Goal: Task Accomplishment & Management: Manage account settings

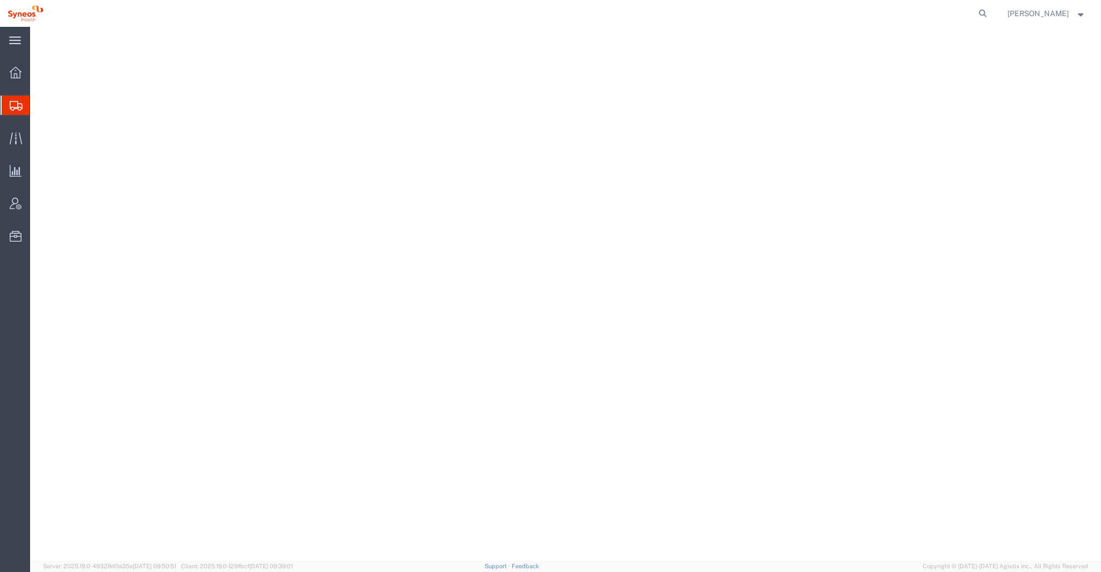
select select
select select "48900"
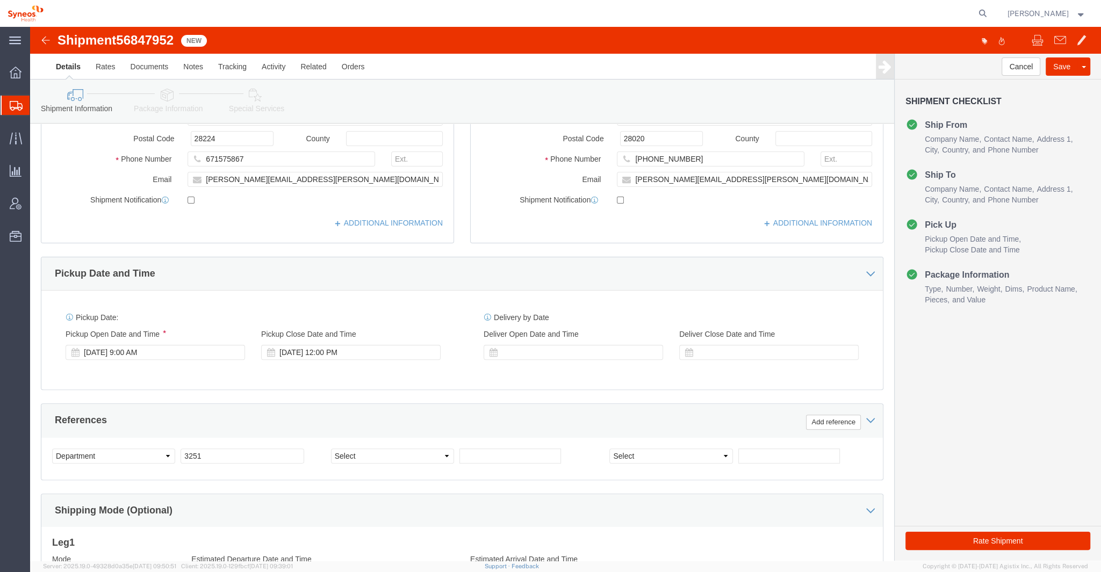
scroll to position [233, 0]
click button "Rate Shipment"
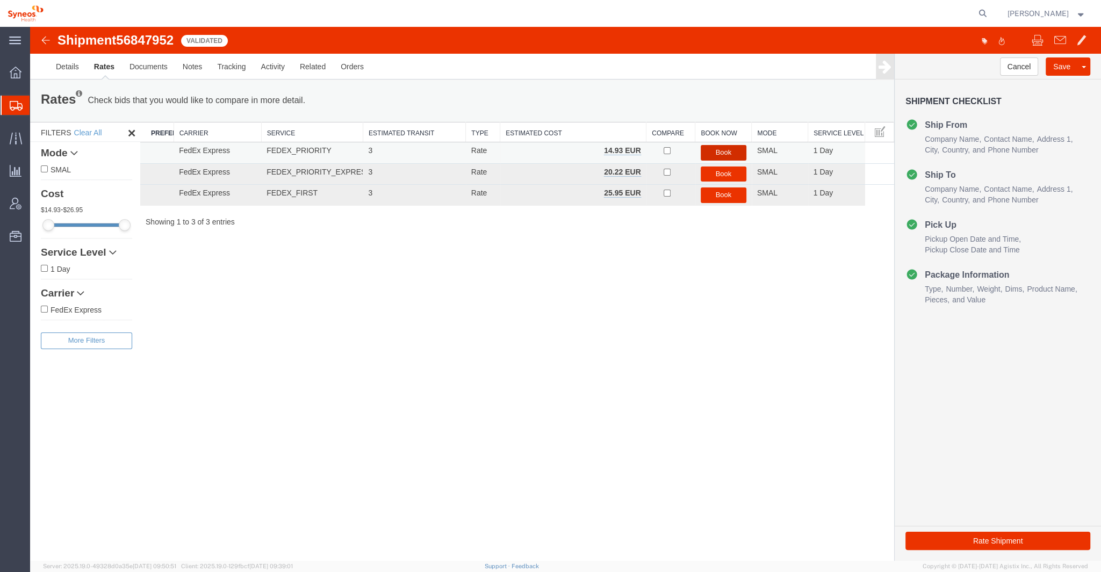
click at [724, 147] on button "Book" at bounding box center [724, 153] width 46 height 16
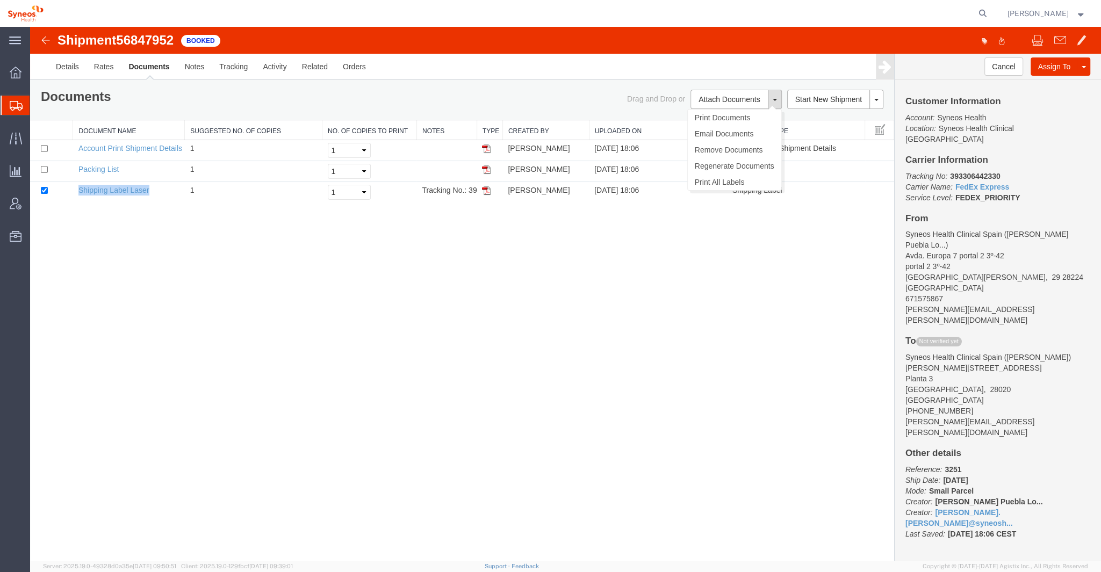
click at [778, 102] on button at bounding box center [775, 99] width 14 height 19
click at [739, 129] on link "Email Documents" at bounding box center [734, 134] width 93 height 16
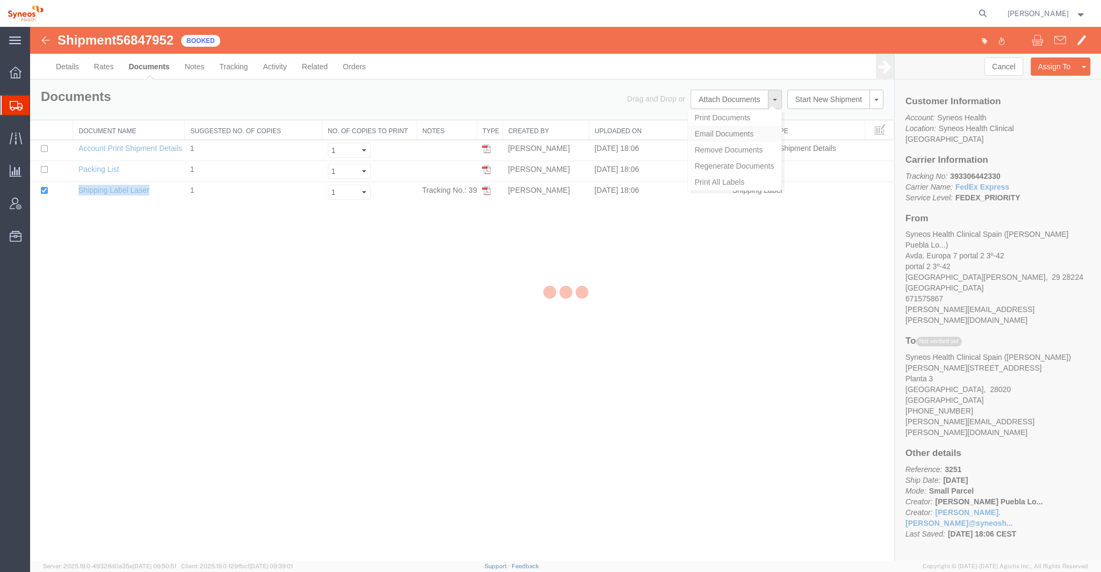
checkbox input "true"
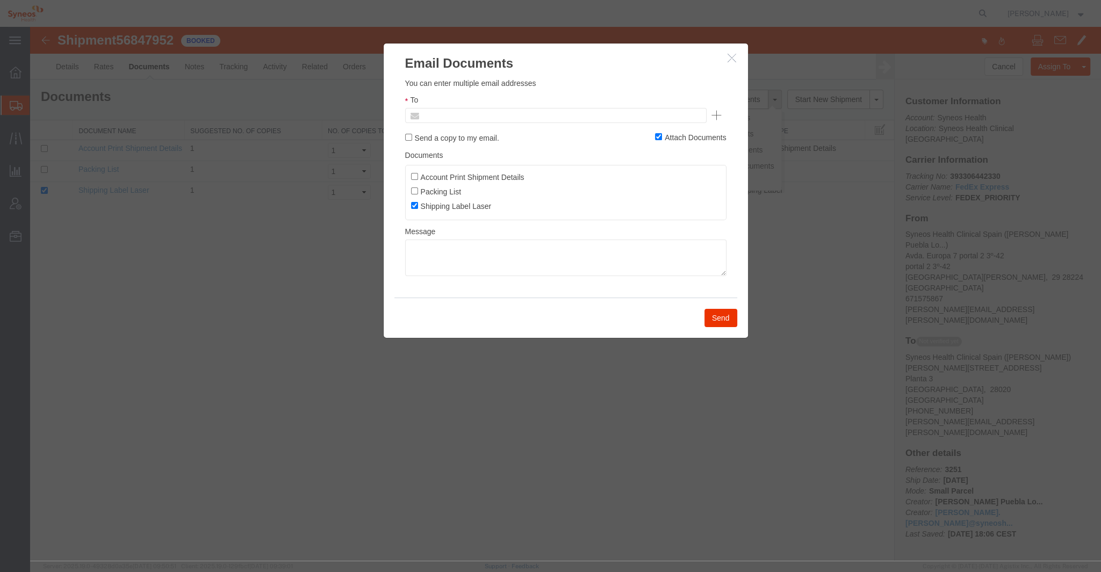
click at [502, 118] on input "text" at bounding box center [483, 116] width 126 height 14
type input "p"
type input "[PERSON_NAME]"
drag, startPoint x: 481, startPoint y: 118, endPoint x: 419, endPoint y: 111, distance: 63.3
paste input "[PERSON_NAME][EMAIL_ADDRESS][PERSON_NAME][DOMAIN_NAME]"
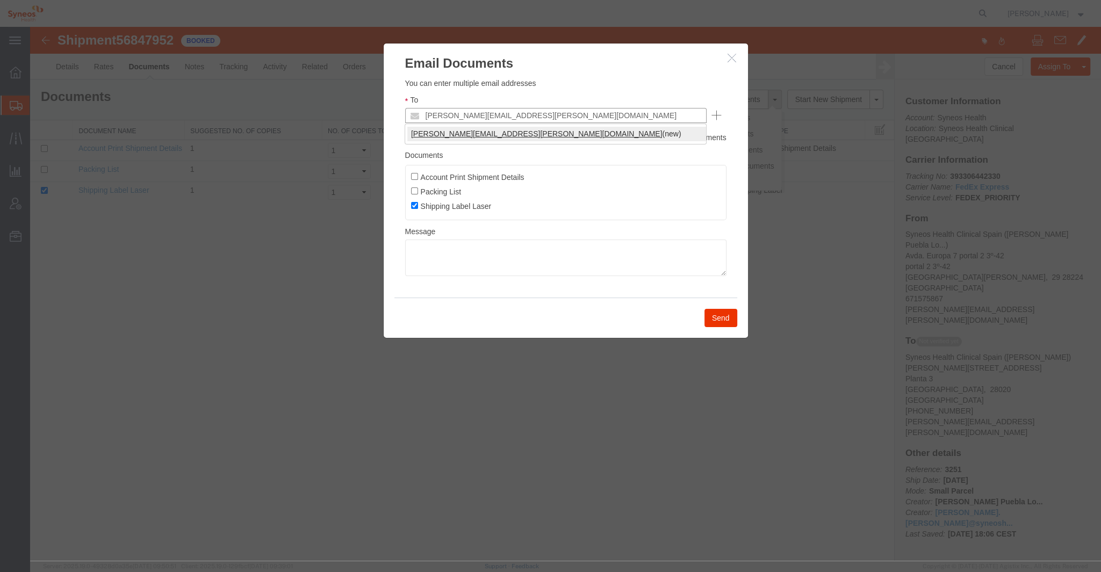
type input "[PERSON_NAME][EMAIL_ADDRESS][PERSON_NAME][DOMAIN_NAME]"
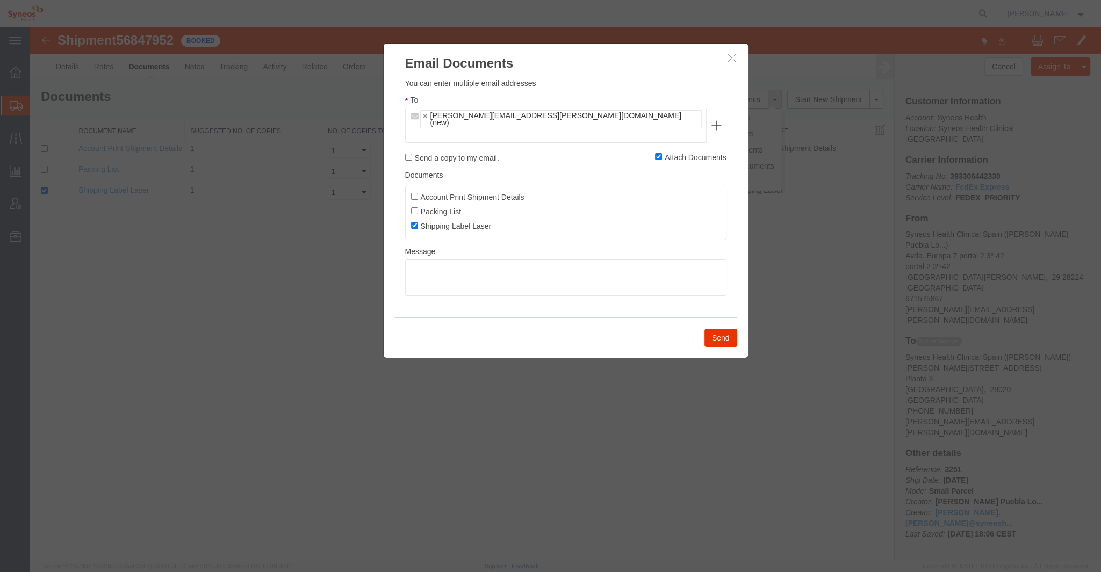
click at [447, 152] on label "Send a copy to my email." at bounding box center [452, 158] width 94 height 12
click at [412, 154] on input "Send a copy to my email." at bounding box center [408, 157] width 7 height 7
checkbox input "true"
click at [723, 329] on button "Send" at bounding box center [720, 338] width 33 height 18
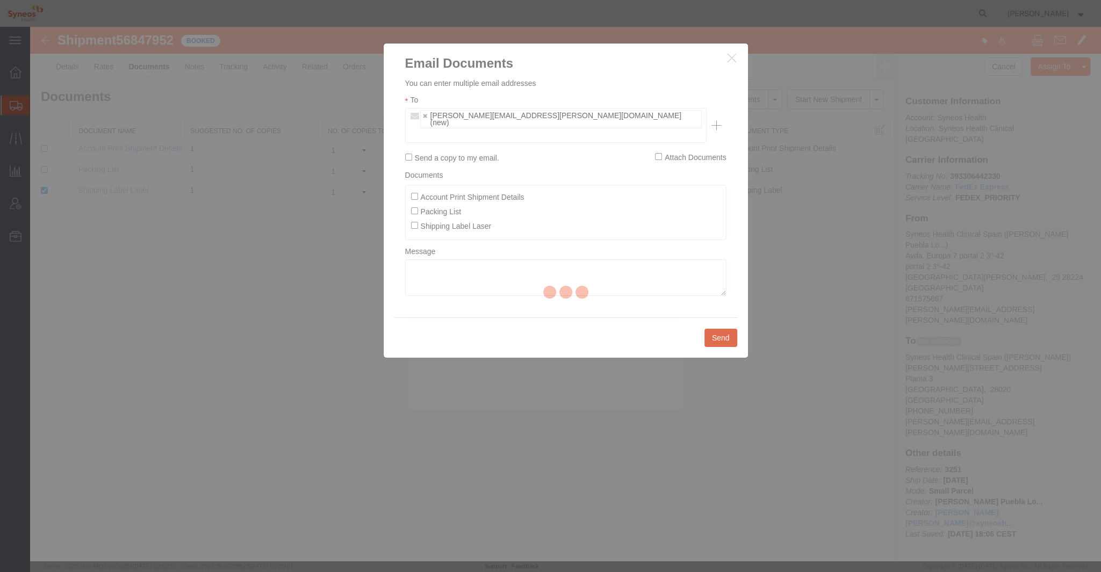
checkbox input "false"
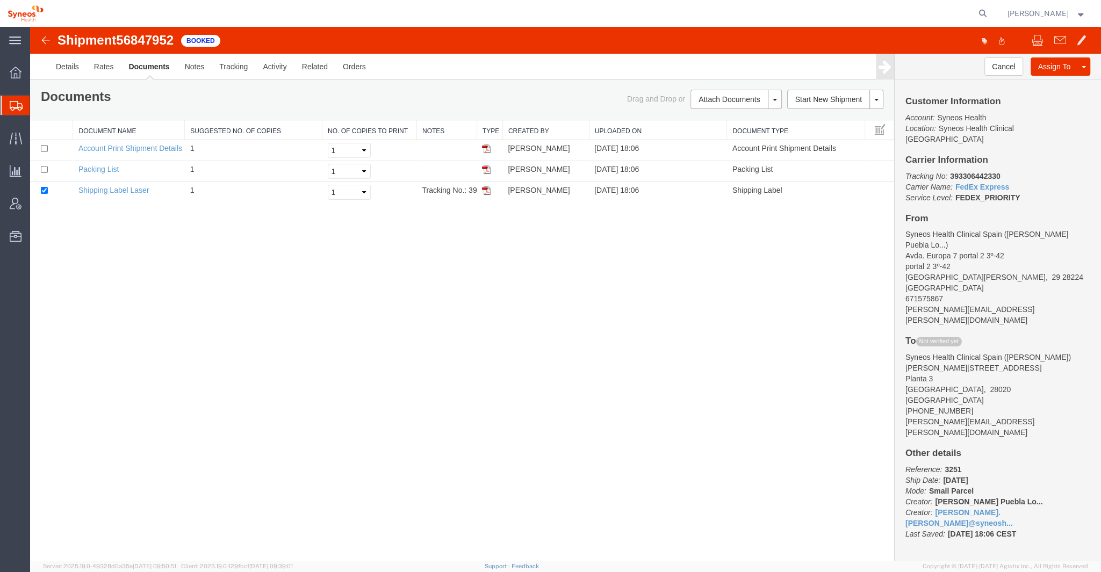
click at [28, 106] on div at bounding box center [16, 105] width 30 height 19
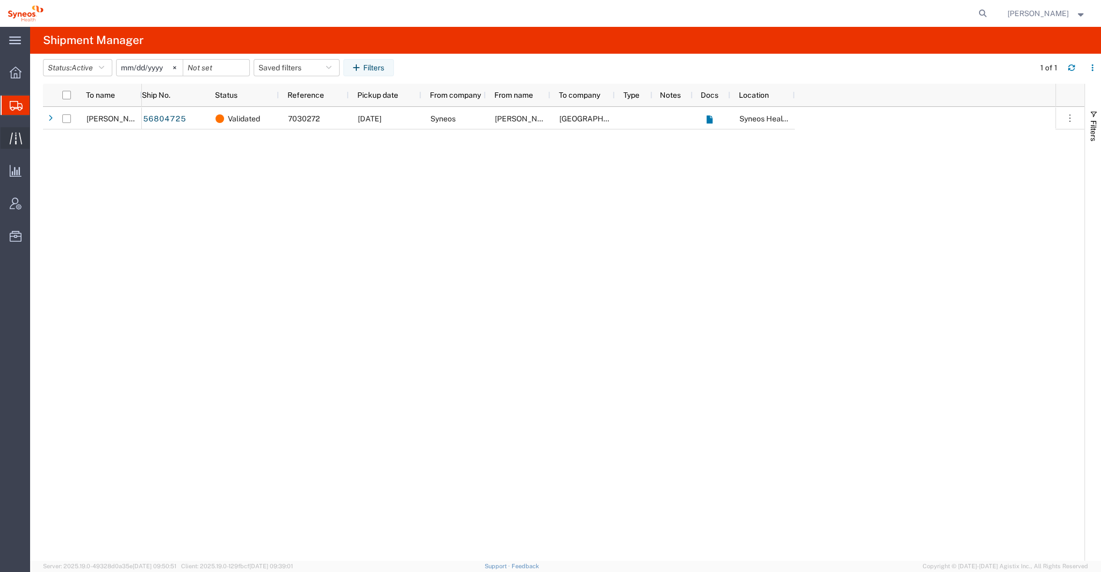
click at [20, 139] on icon at bounding box center [15, 138] width 12 height 12
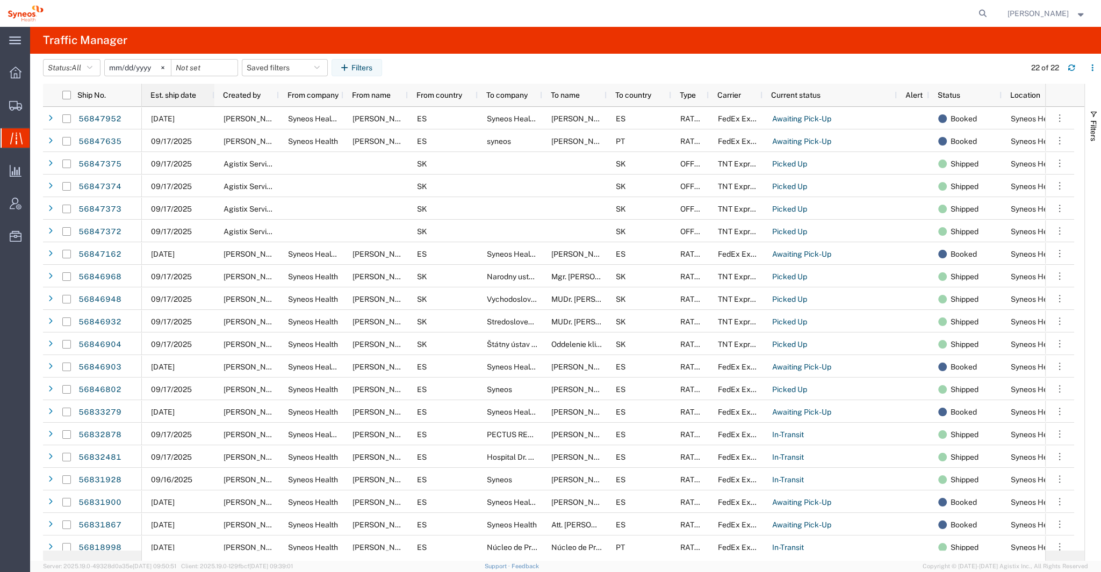
click at [164, 93] on span "Est. ship date" at bounding box center [173, 95] width 46 height 9
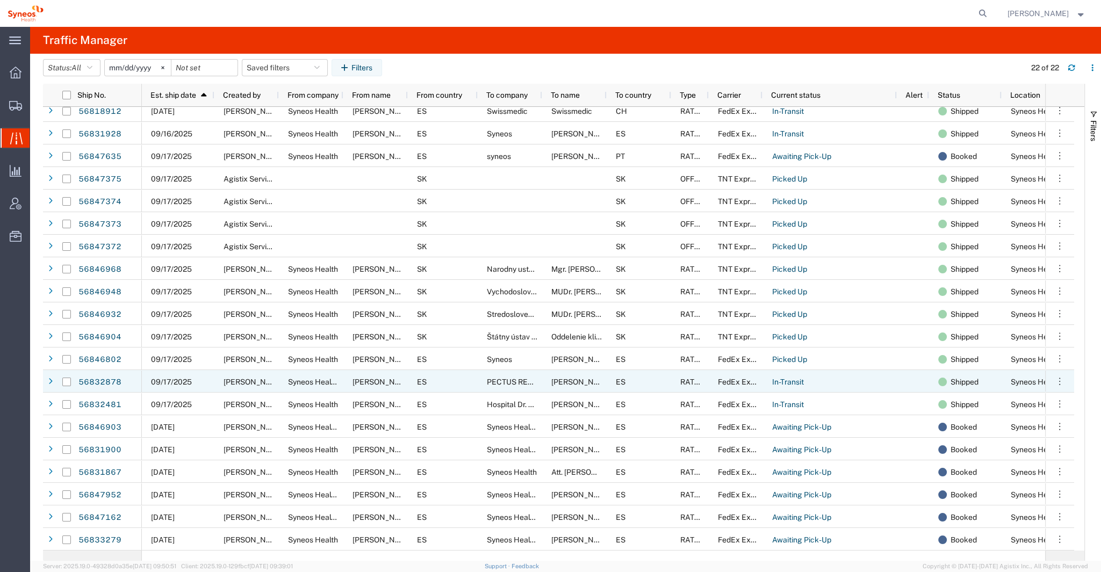
scroll to position [47, 0]
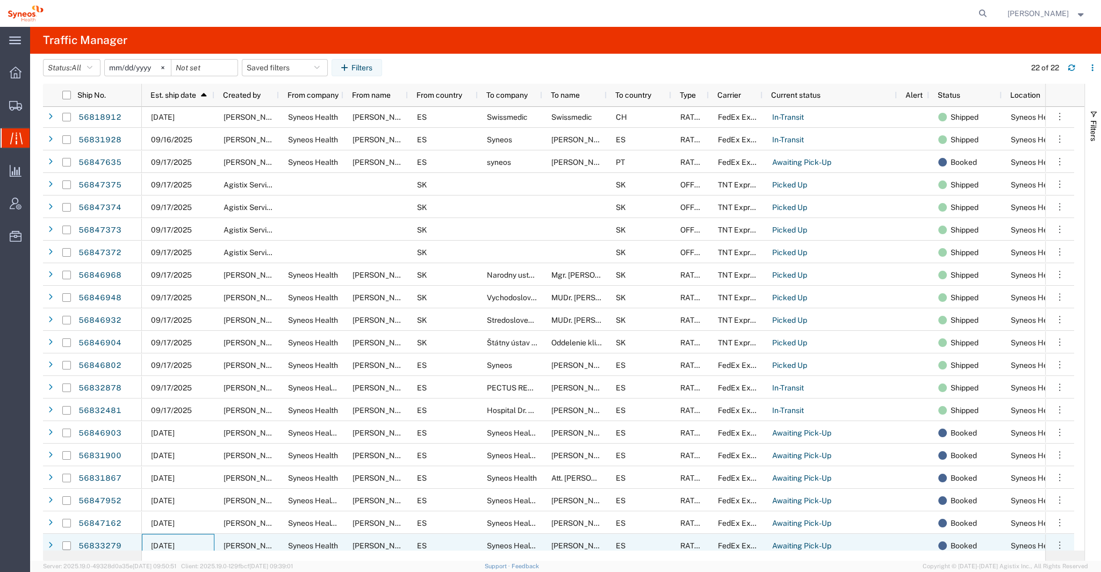
click at [190, 539] on div "[DATE]" at bounding box center [178, 545] width 73 height 23
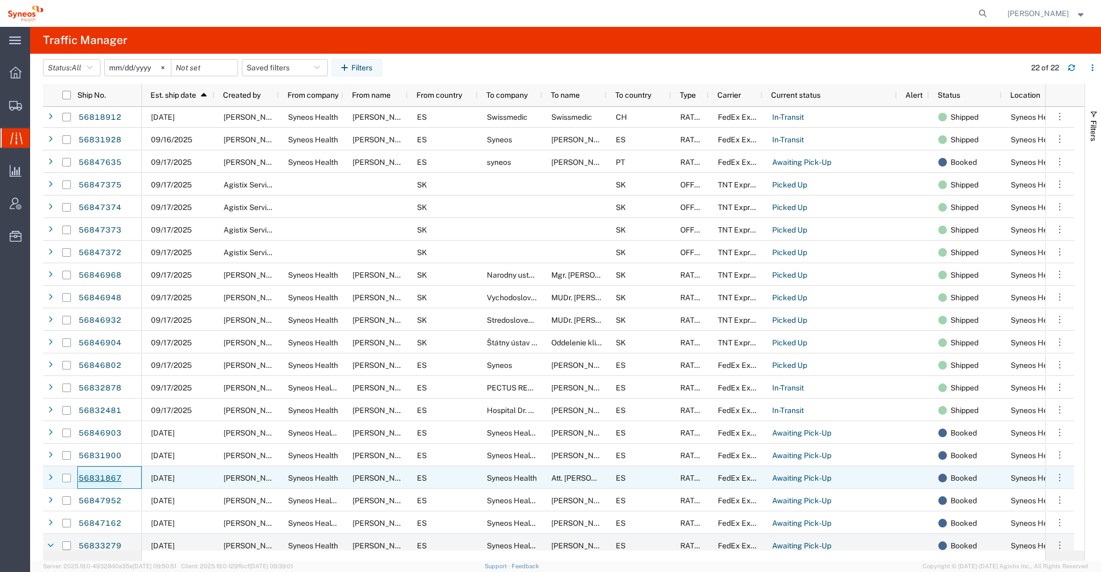
click at [108, 477] on link "56831867" at bounding box center [100, 478] width 44 height 17
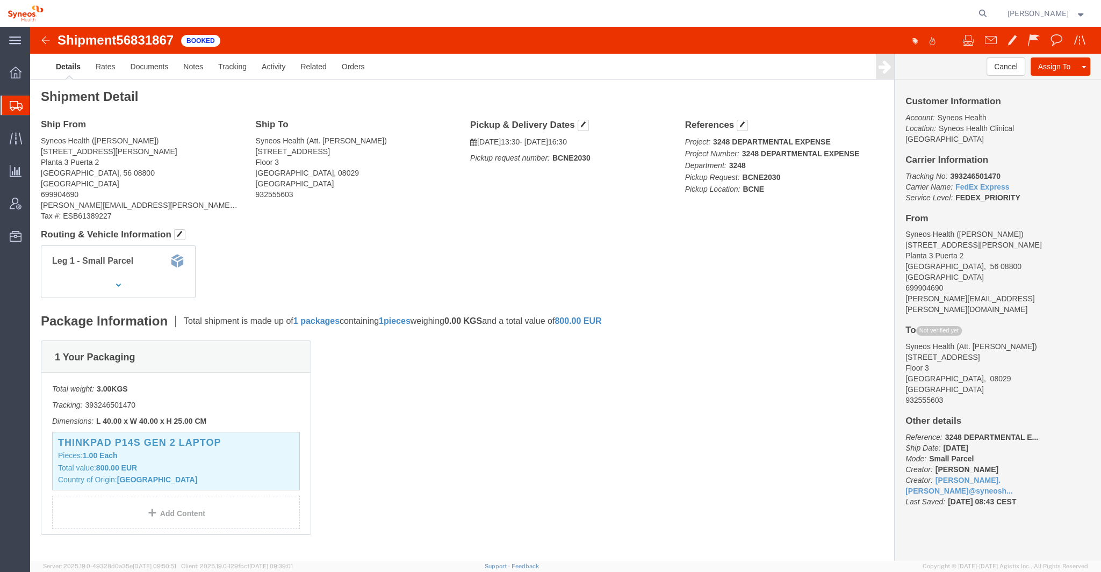
click img
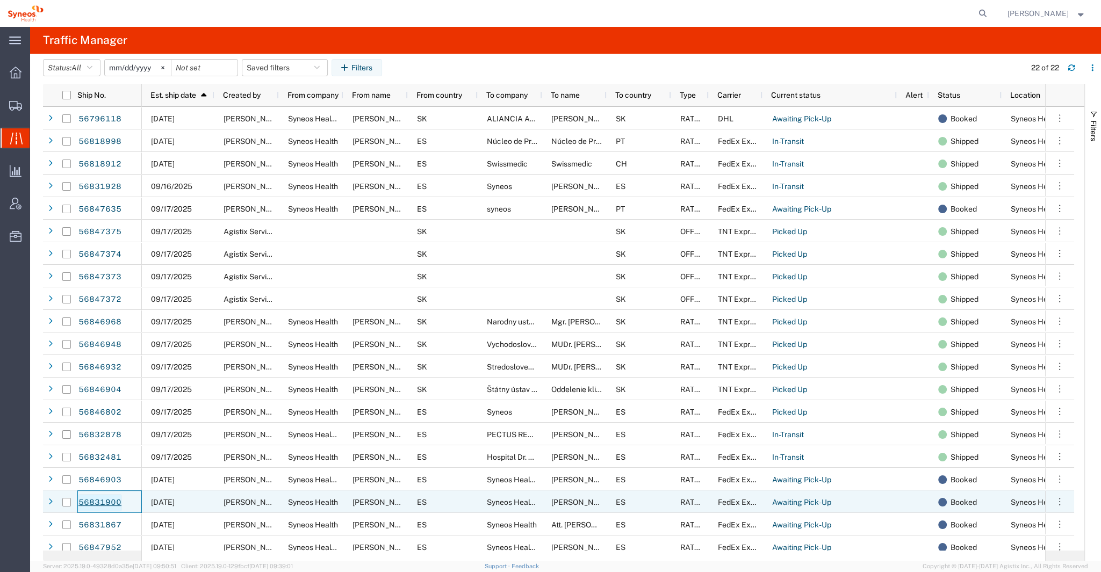
click at [102, 500] on link "56831900" at bounding box center [100, 502] width 44 height 17
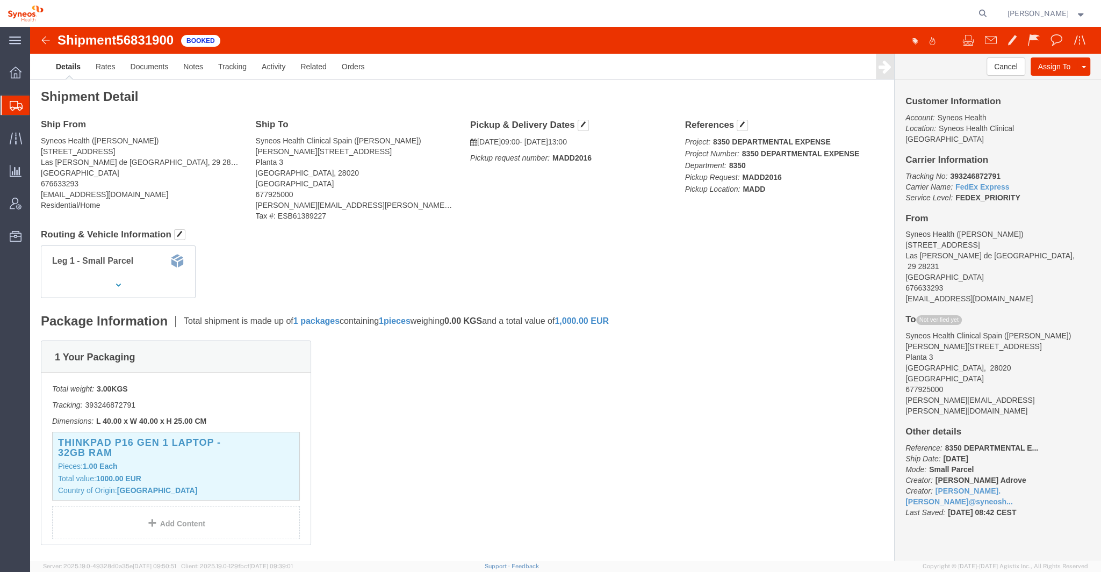
click img
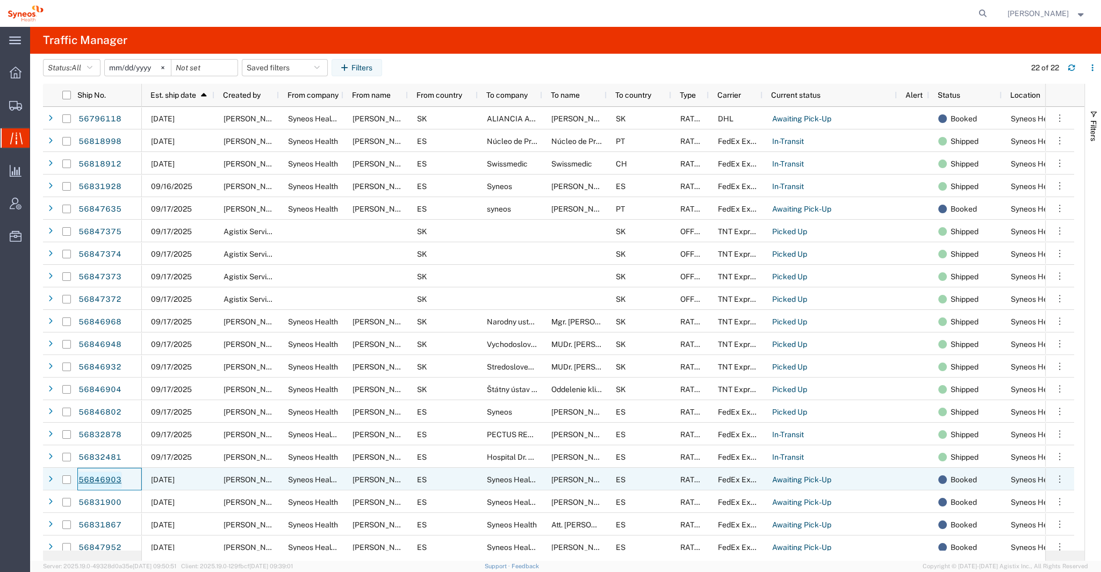
click at [110, 478] on link "56846903" at bounding box center [100, 480] width 44 height 17
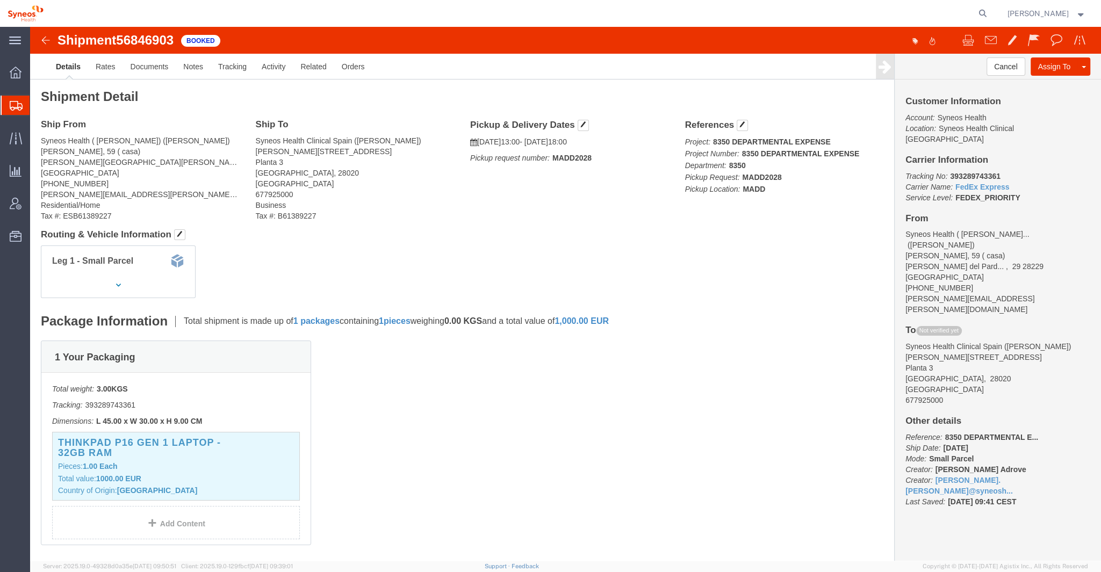
click img
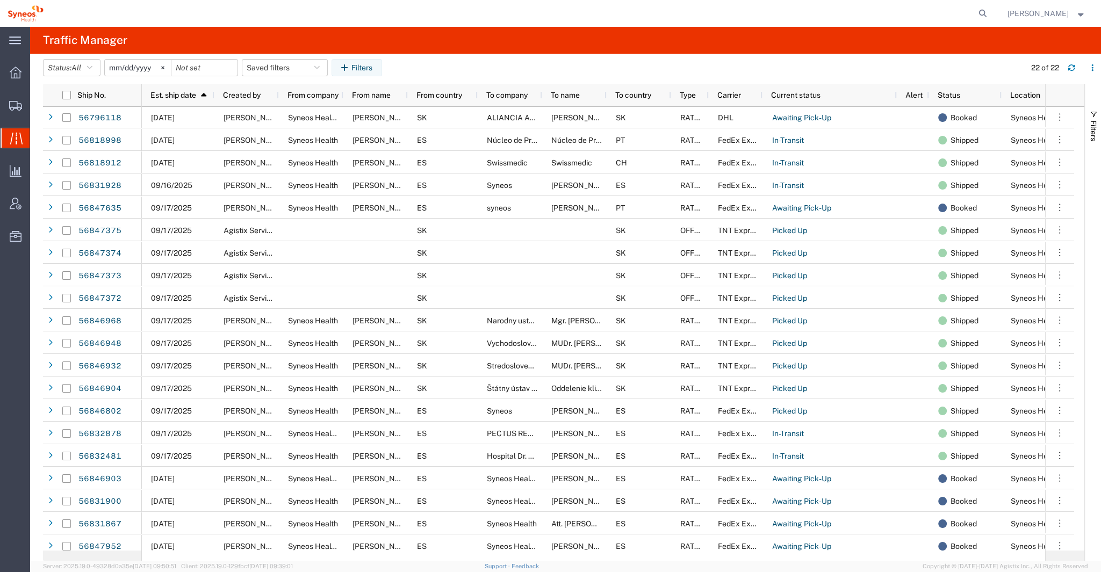
click at [970, 93] on div "Status" at bounding box center [968, 94] width 60 height 17
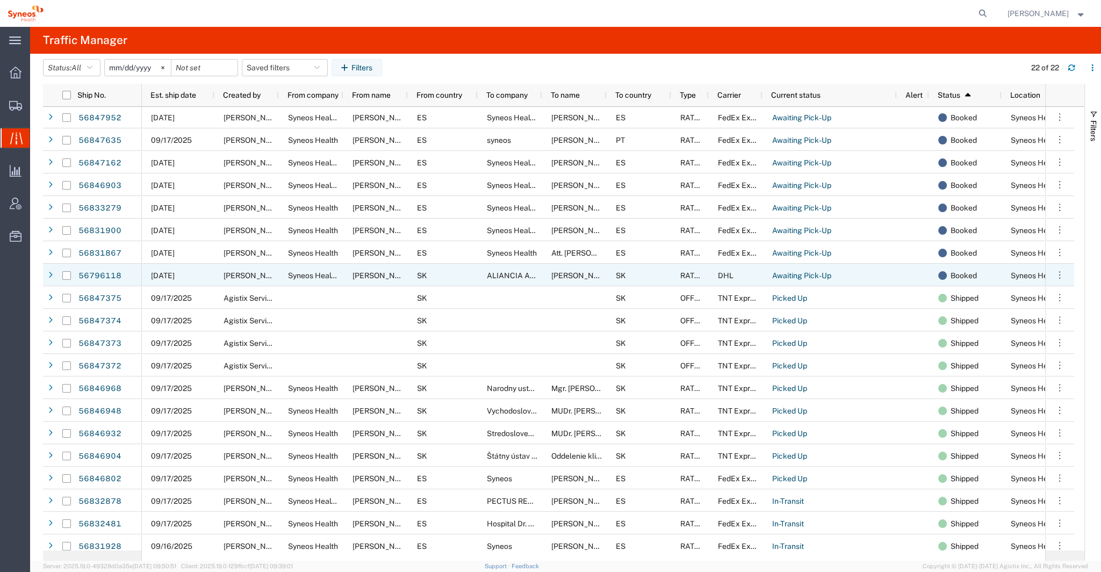
scroll to position [1, 0]
